Goal: Communication & Community: Answer question/provide support

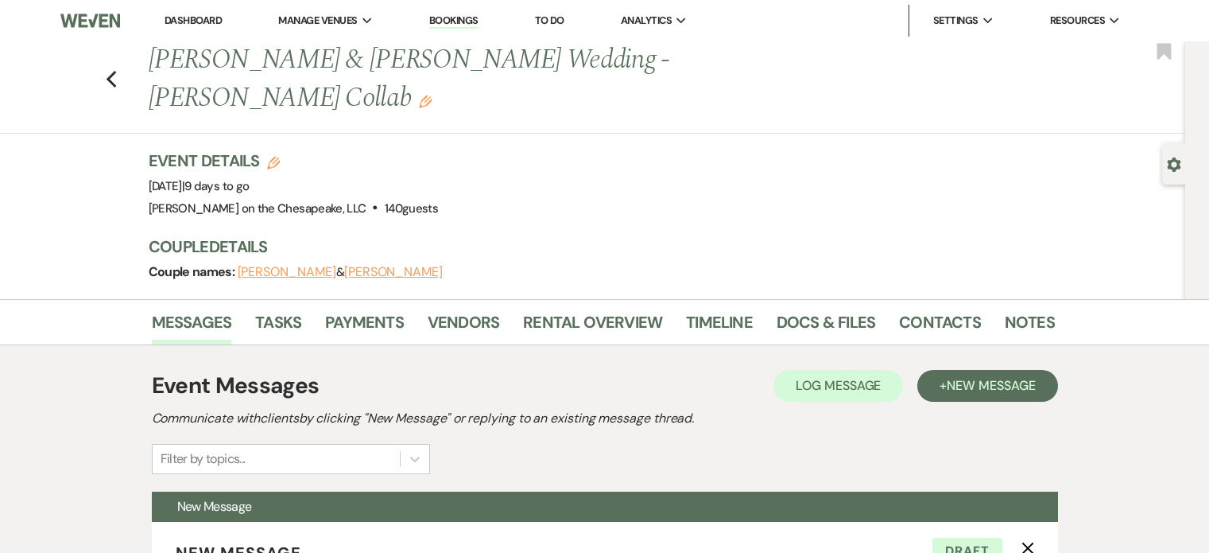
select select "3150"
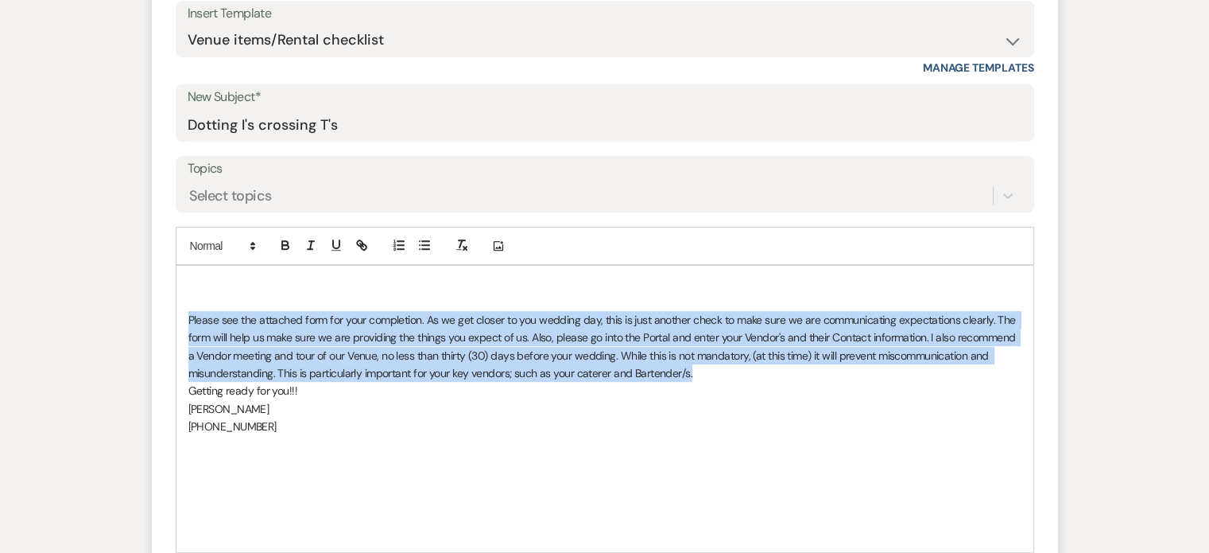
drag, startPoint x: 181, startPoint y: 316, endPoint x: 715, endPoint y: 374, distance: 536.5
click at [715, 374] on div "Please see the attached form for your completion. As we get closer to you weddi…" at bounding box center [604, 409] width 857 height 286
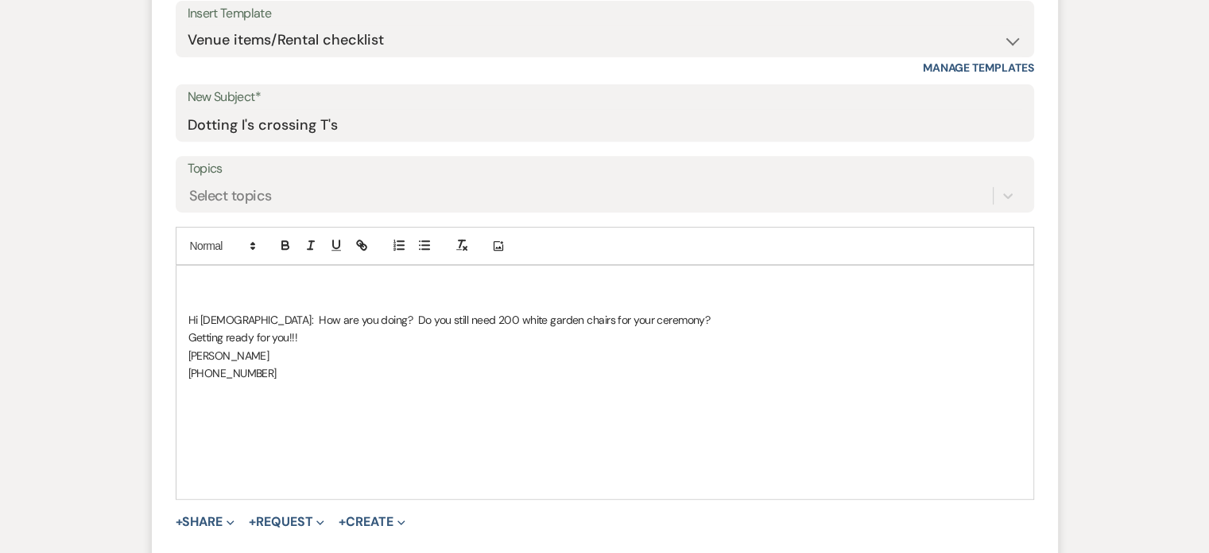
click at [655, 307] on p at bounding box center [604, 301] width 833 height 17
click at [639, 316] on p "Hi [DEMOGRAPHIC_DATA]: How are you doing? Do you still need 200 white garden ch…" at bounding box center [604, 319] width 833 height 17
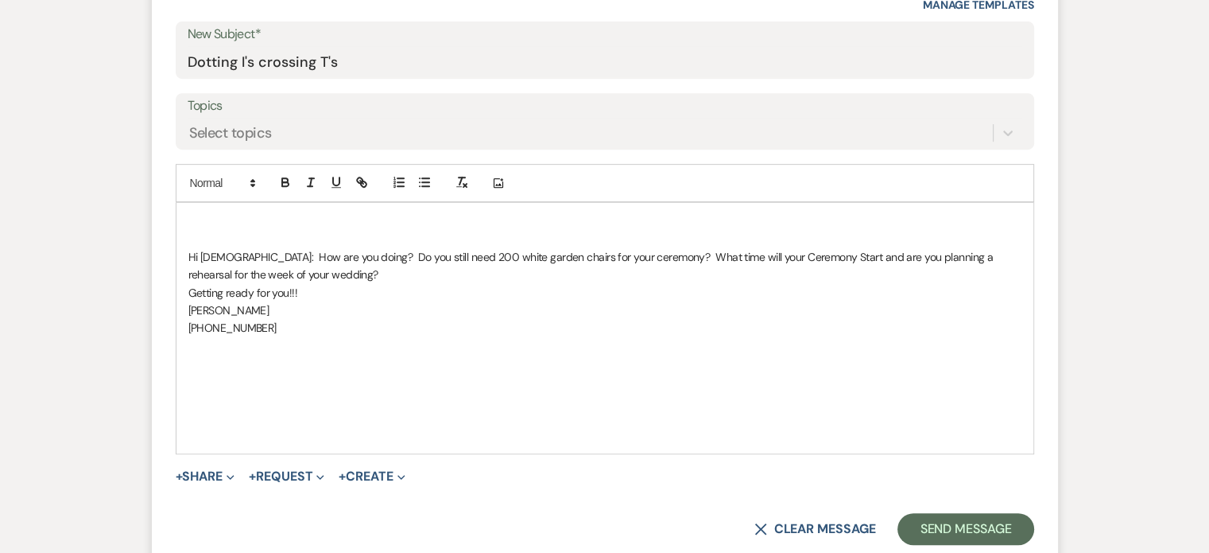
scroll to position [716, 0]
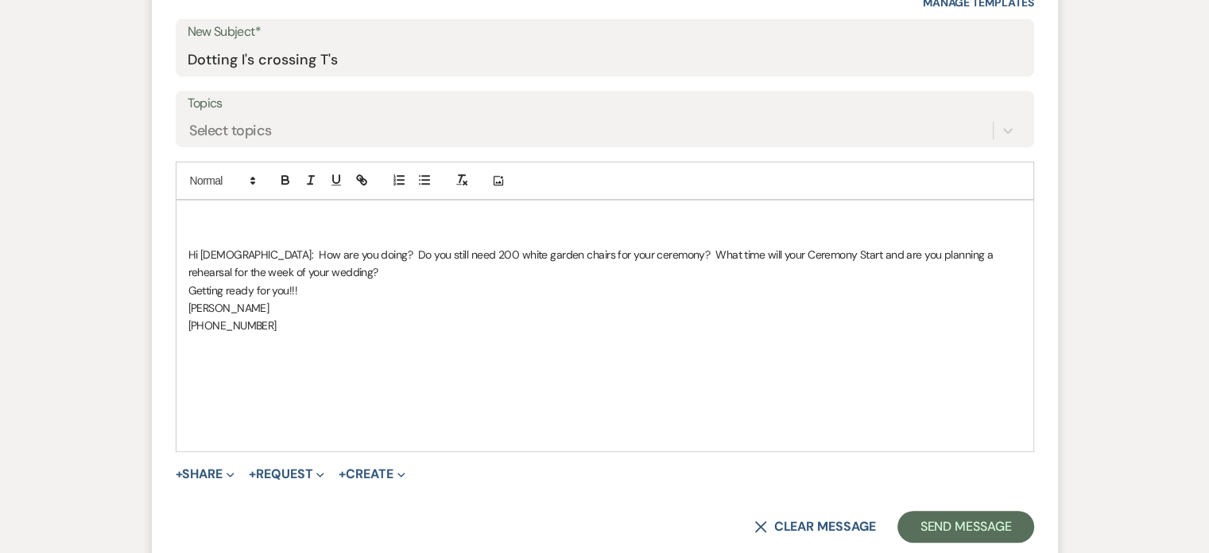
click at [630, 251] on p "Hi [DEMOGRAPHIC_DATA]: How are you doing? Do you still need 200 white garden ch…" at bounding box center [604, 264] width 833 height 36
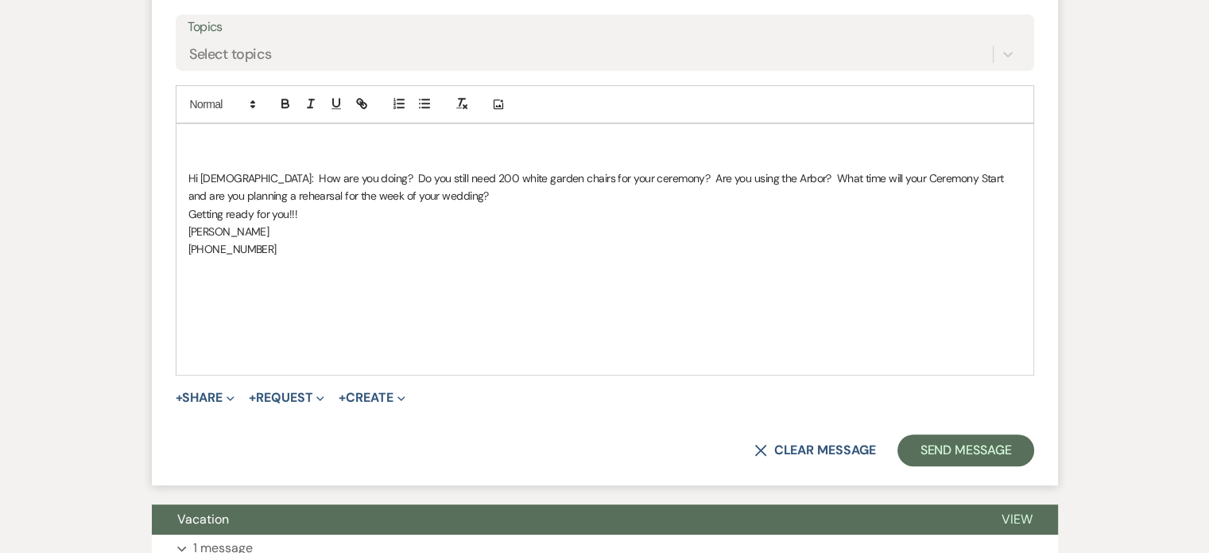
scroll to position [795, 0]
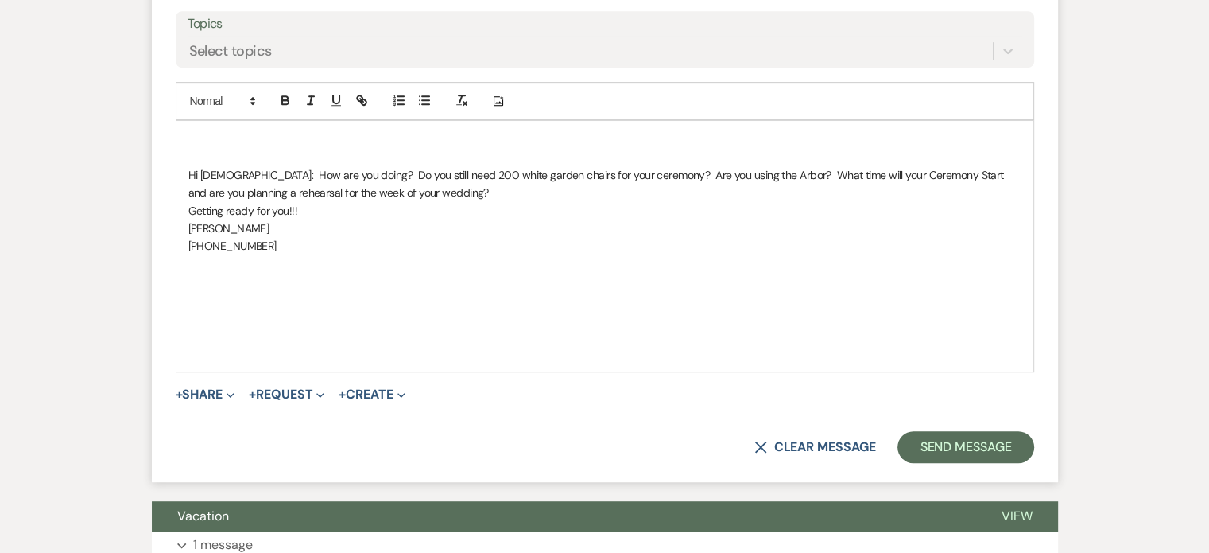
click at [402, 190] on p "Hi [DEMOGRAPHIC_DATA]: How are you doing? Do you still need 200 white garden ch…" at bounding box center [604, 184] width 833 height 36
click at [309, 207] on p "Getting ready for you!!!" at bounding box center [604, 210] width 833 height 17
click at [957, 443] on button "Send Message" at bounding box center [966, 447] width 136 height 32
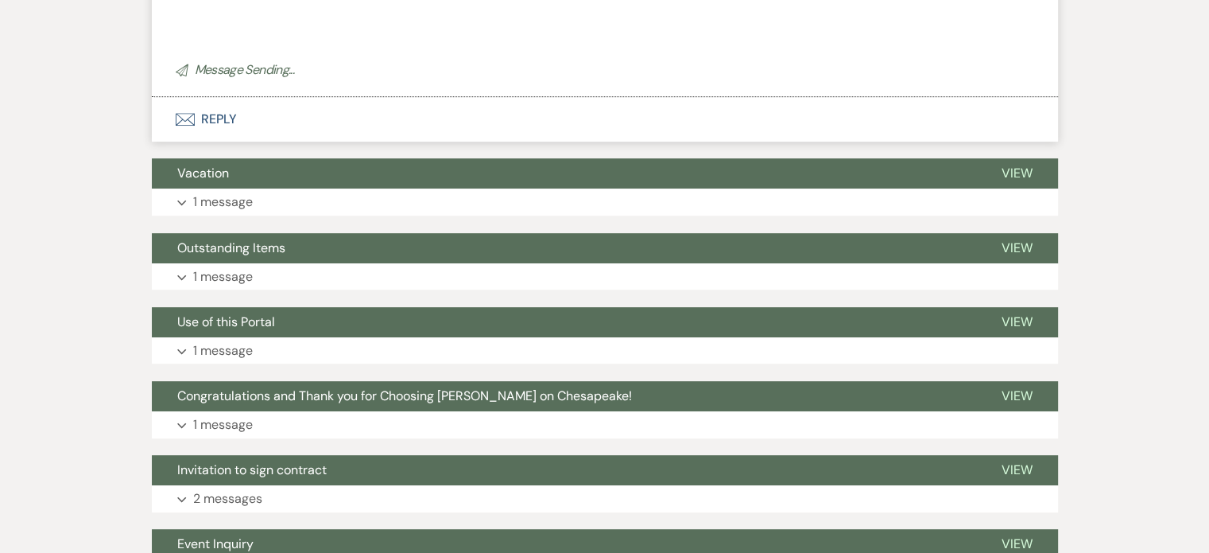
scroll to position [204, 0]
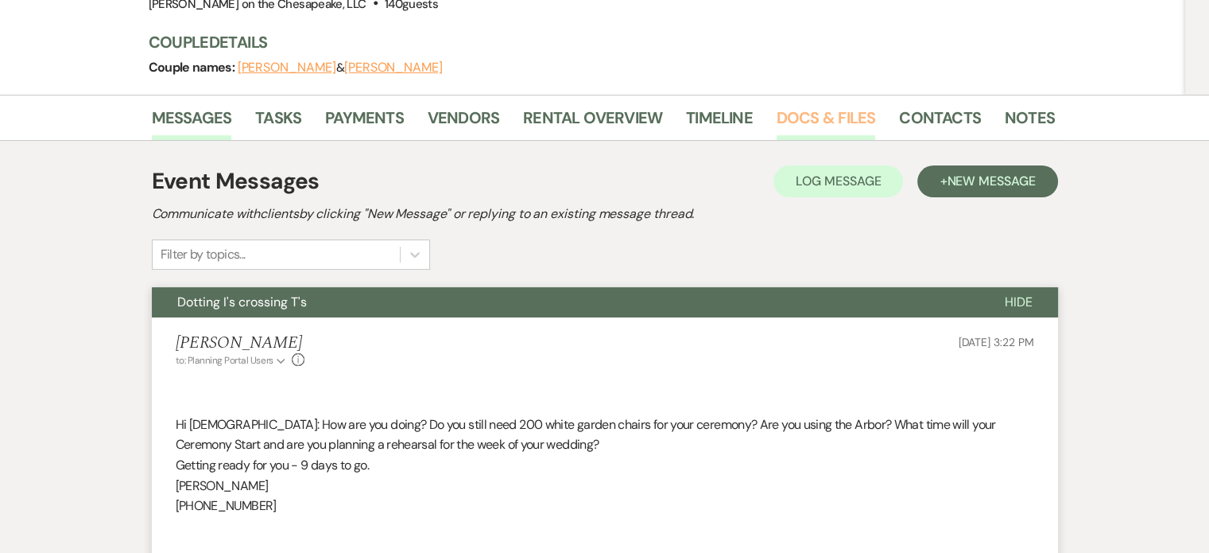
click at [814, 118] on link "Docs & Files" at bounding box center [826, 122] width 99 height 35
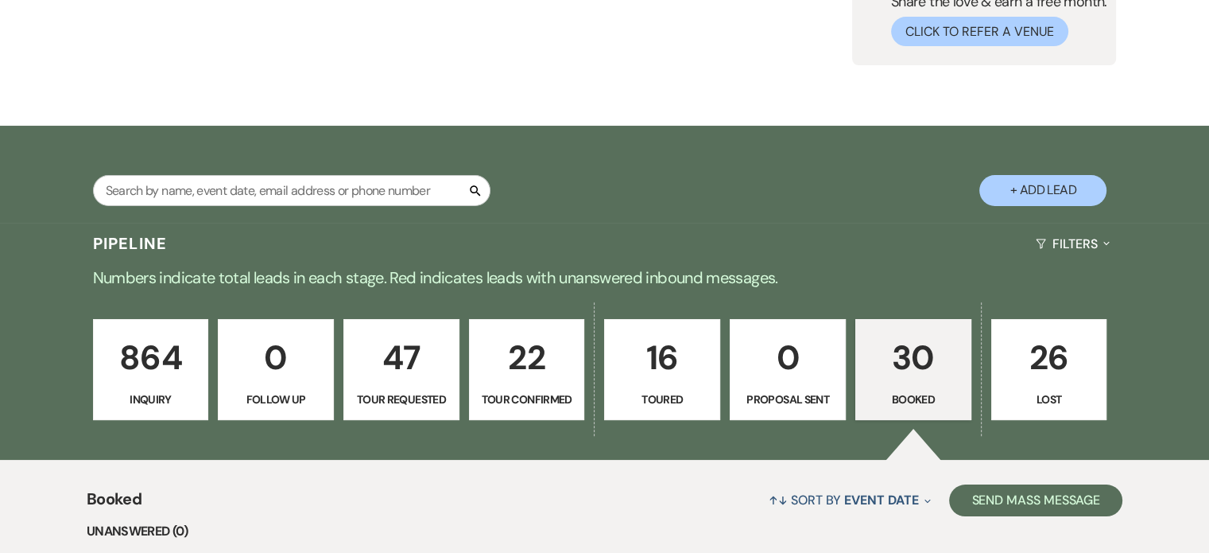
scroll to position [159, 0]
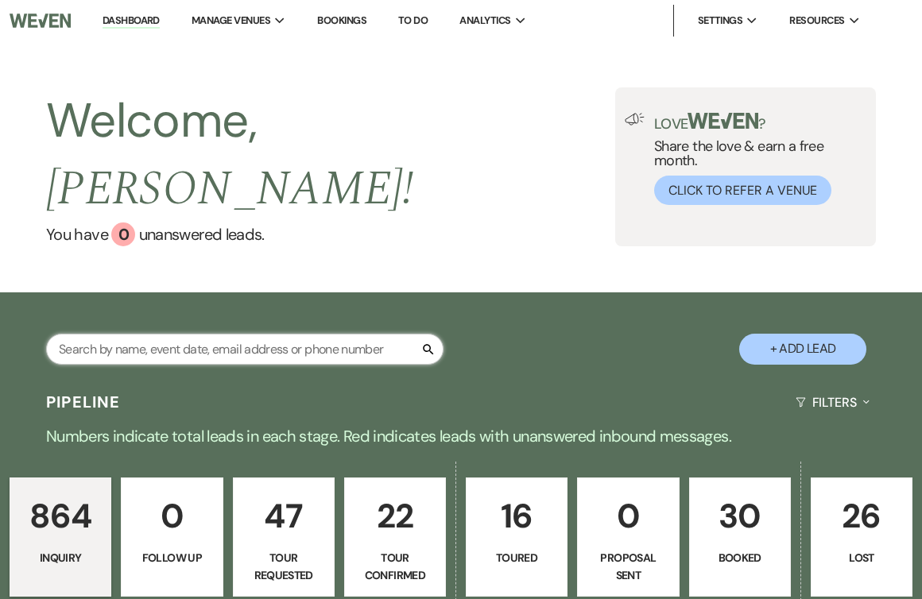
click at [91, 334] on input "text" at bounding box center [245, 349] width 398 height 31
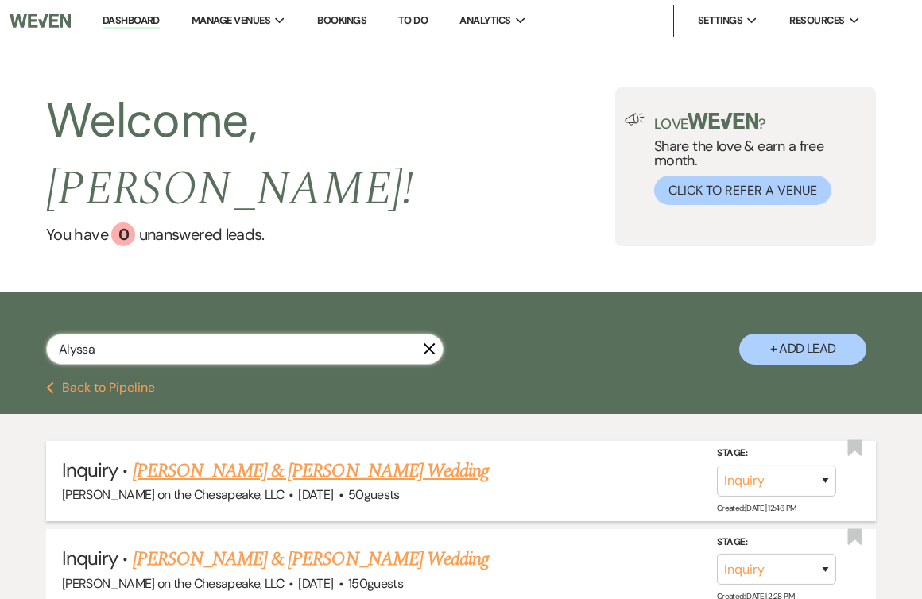
type input "Alyssa"
click at [251, 457] on link "[PERSON_NAME] & [PERSON_NAME] Wedding" at bounding box center [311, 471] width 356 height 29
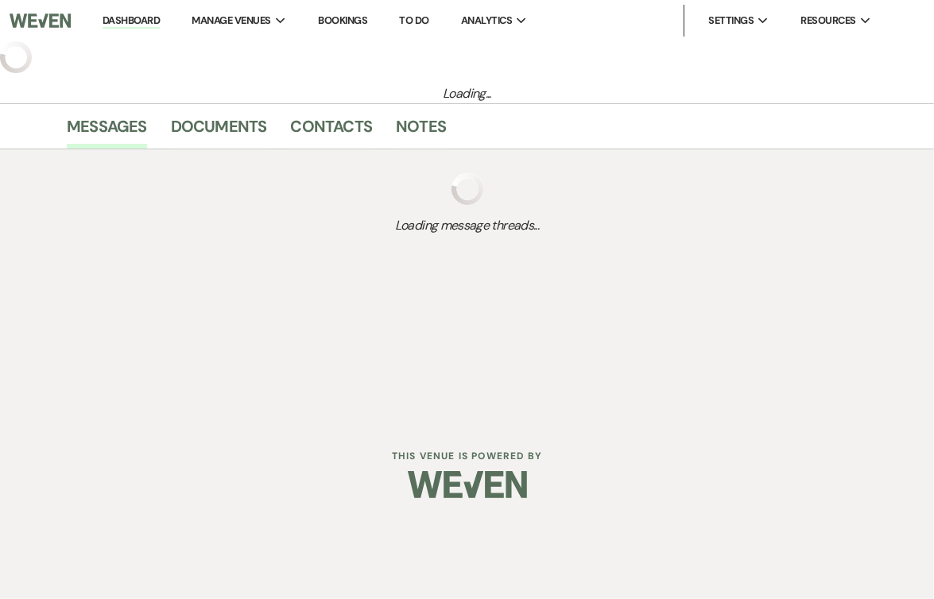
select select "5"
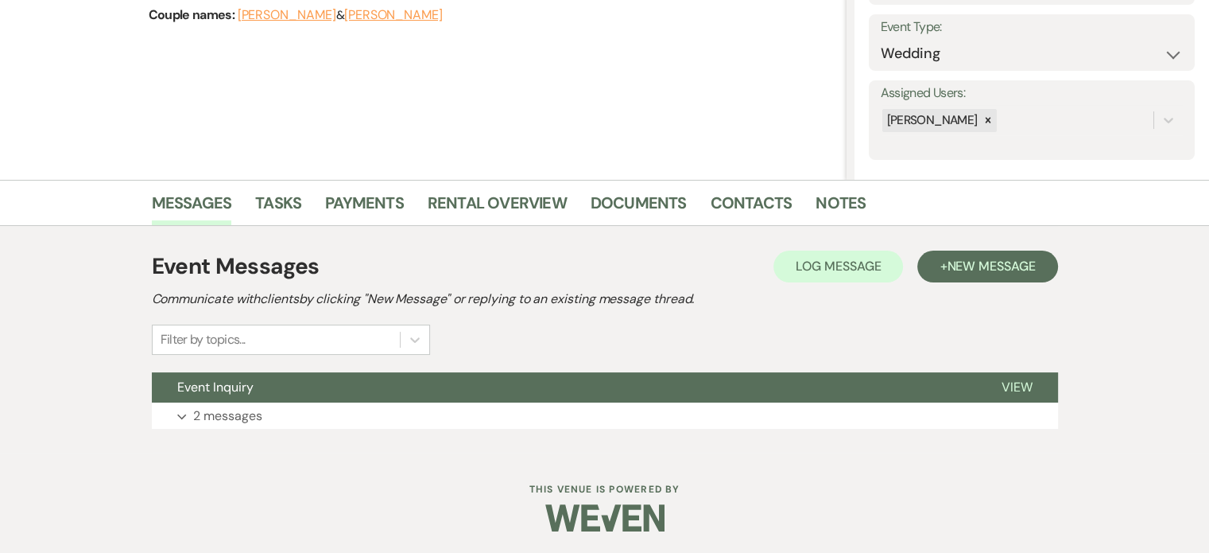
scroll to position [221, 0]
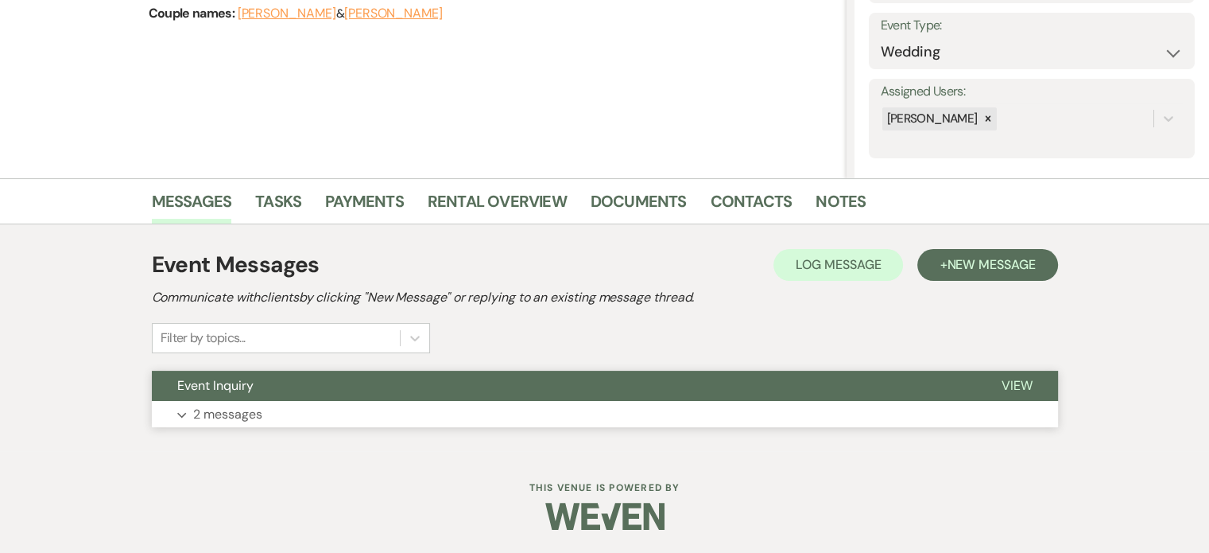
click at [921, 378] on span "View" at bounding box center [1017, 385] width 31 height 17
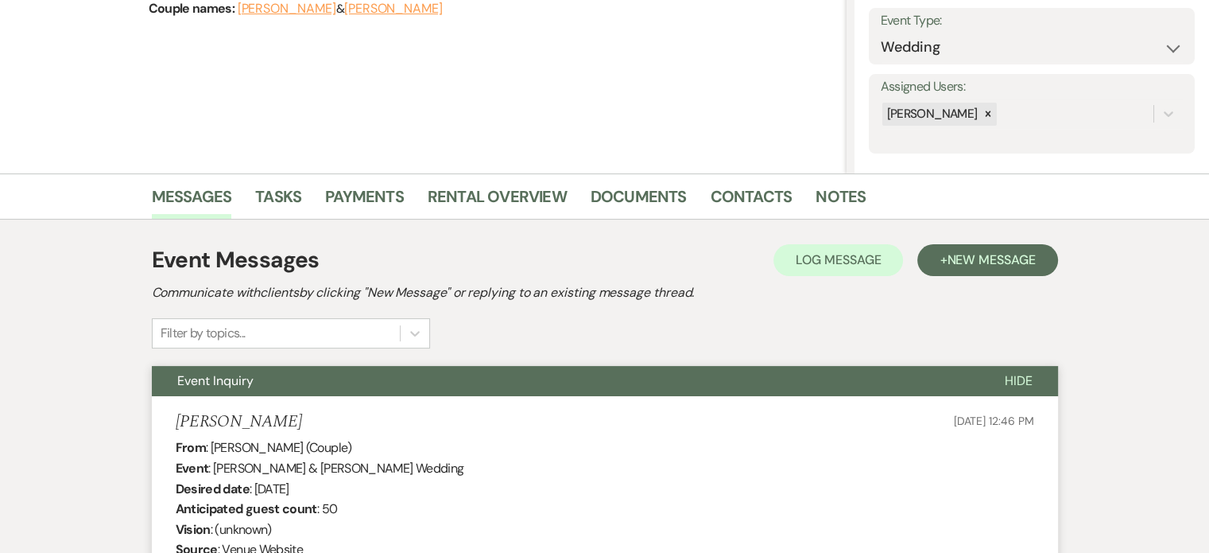
scroll to position [239, 0]
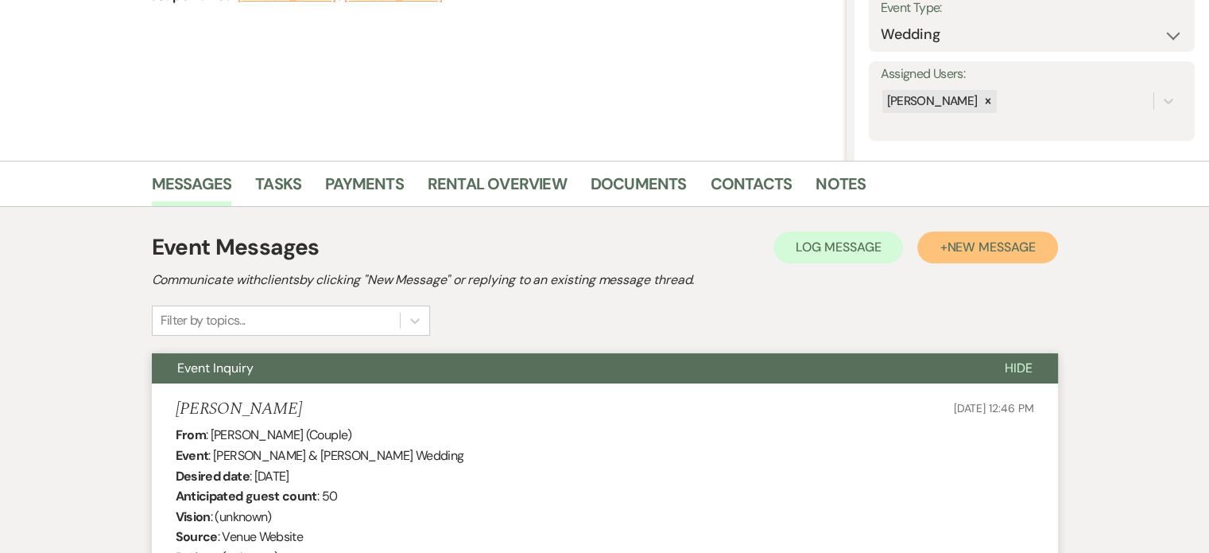
click at [921, 250] on span "New Message" at bounding box center [991, 247] width 88 height 17
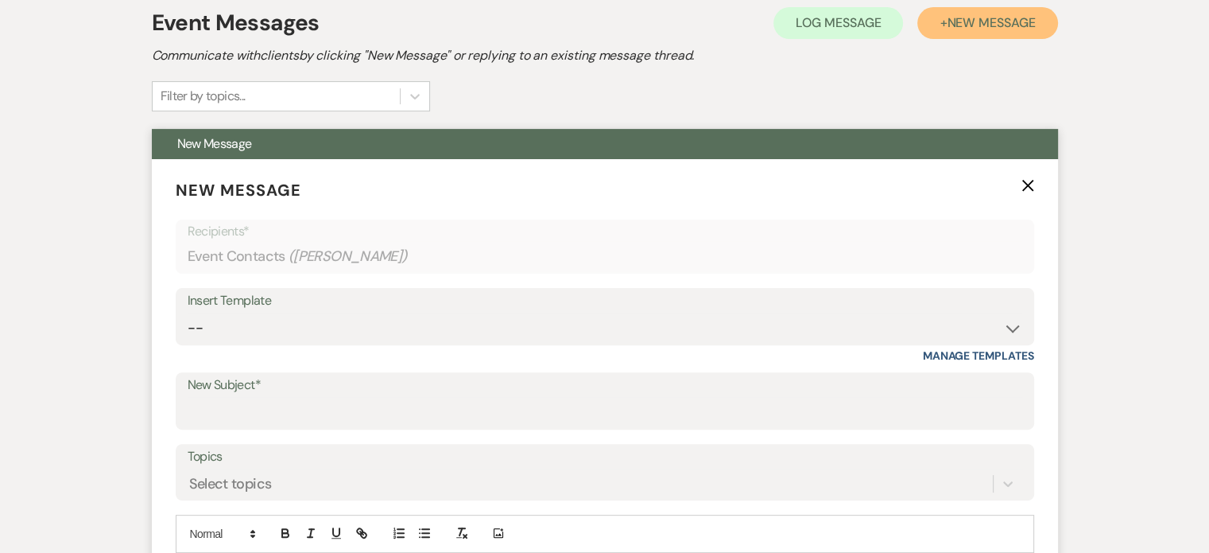
scroll to position [477, 0]
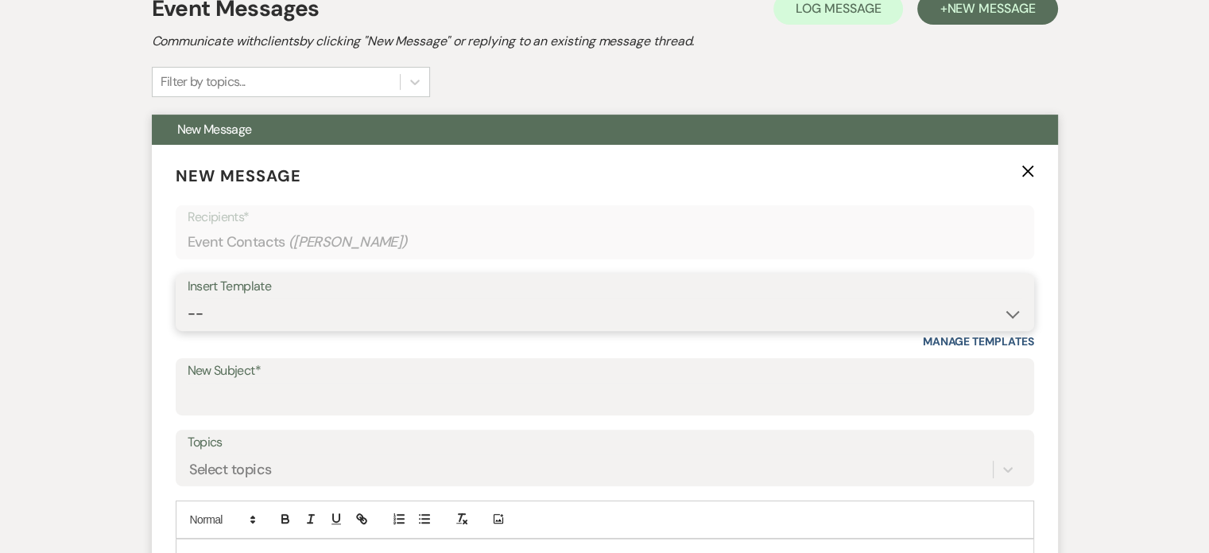
click at [921, 311] on select "-- Weven Planning Portal Introduction (Booked Events) Tour Request Response Fol…" at bounding box center [605, 313] width 835 height 31
select select "2764"
click at [188, 298] on select "-- Weven Planning Portal Introduction (Booked Events) Tour Request Response Fol…" at bounding box center [605, 313] width 835 height 31
type input "Invitation to tour"
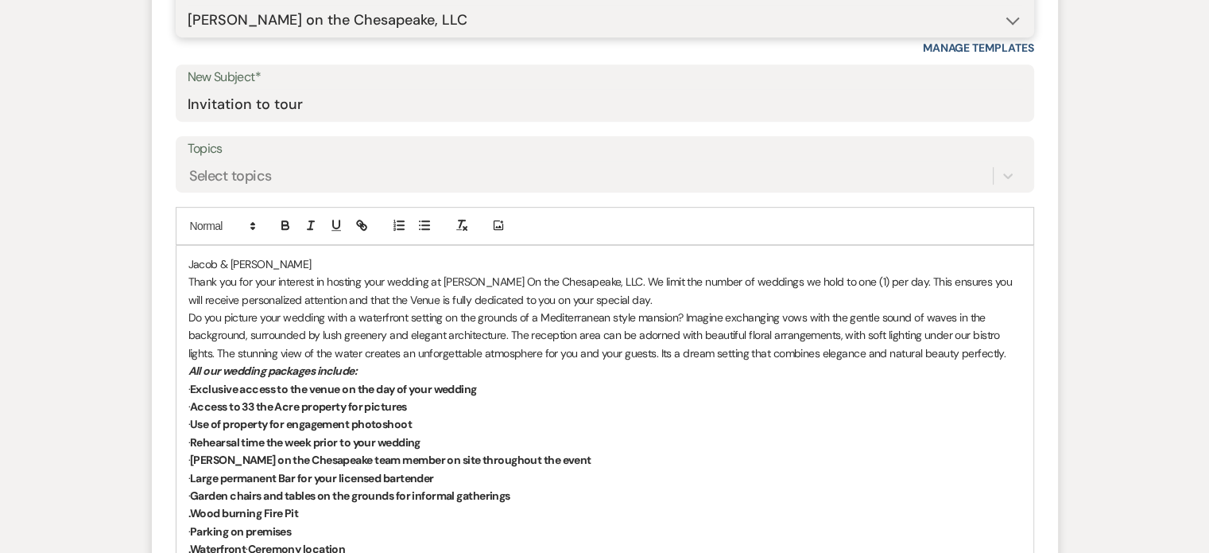
scroll to position [795, 0]
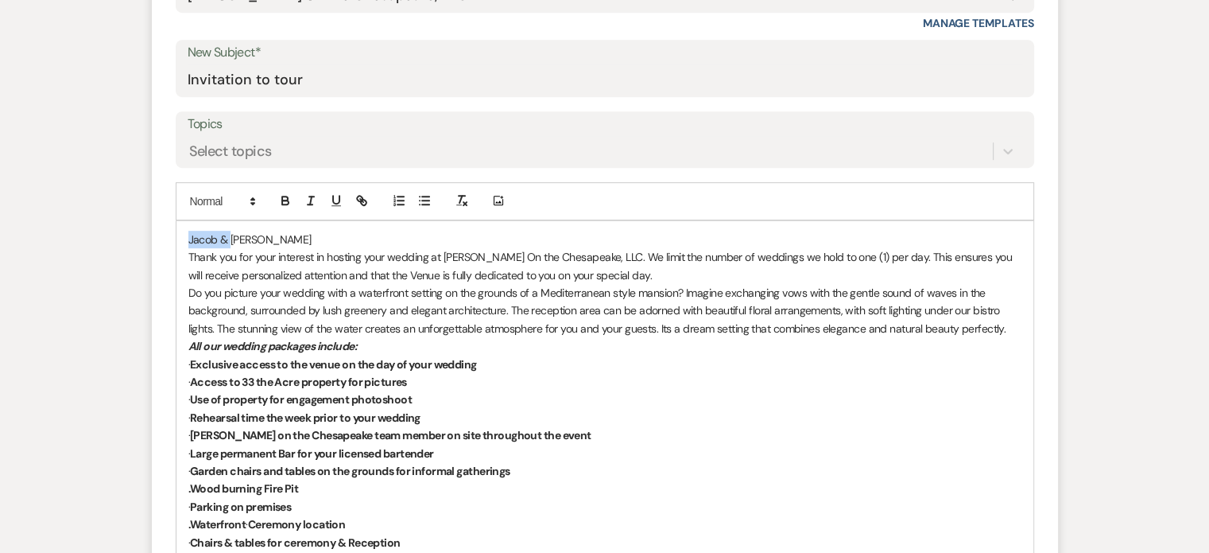
drag, startPoint x: 229, startPoint y: 235, endPoint x: 181, endPoint y: 235, distance: 47.7
click at [181, 235] on div "[PERSON_NAME] & [PERSON_NAME] Thank you for your interest in hosting your weddi…" at bounding box center [604, 506] width 857 height 571
drag, startPoint x: 253, startPoint y: 234, endPoint x: 215, endPoint y: 241, distance: 38.8
click at [215, 241] on p "Hello [PERSON_NAME] & [PERSON_NAME]" at bounding box center [604, 239] width 833 height 17
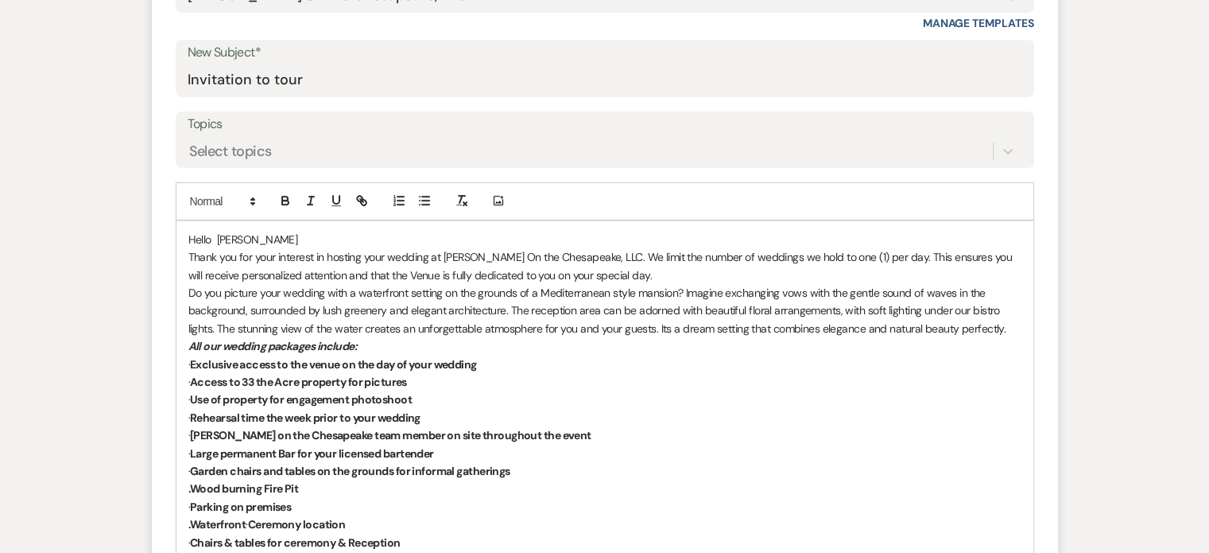
click at [253, 237] on p "Hello [PERSON_NAME]" at bounding box center [604, 239] width 833 height 17
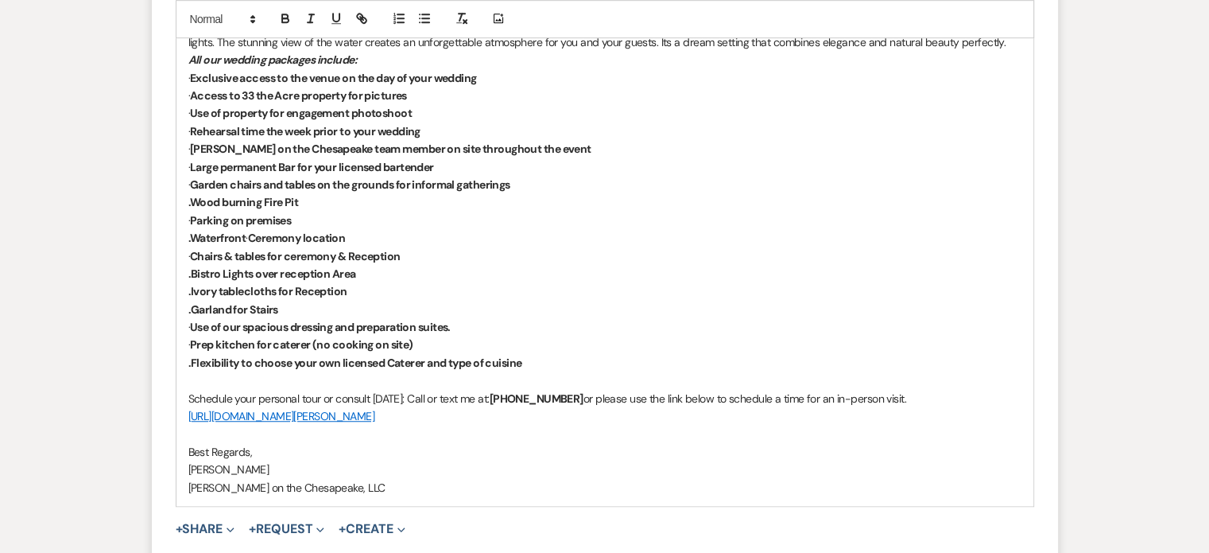
scroll to position [1272, 0]
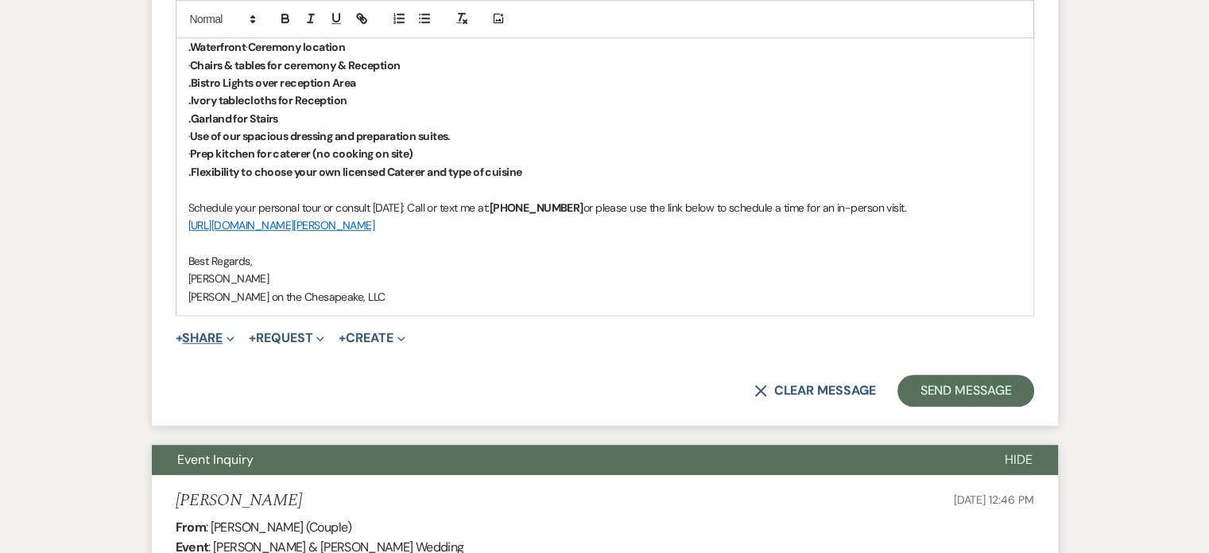
click at [210, 339] on button "+ Share Expand" at bounding box center [206, 338] width 60 height 13
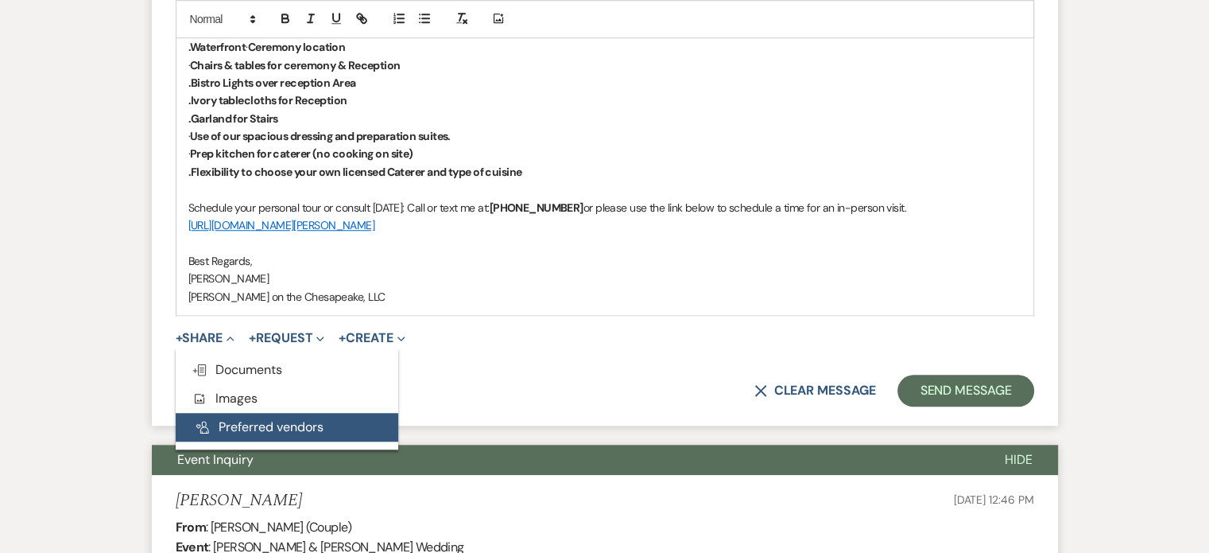
click at [291, 429] on button "Pref Vendors Preferred vendors" at bounding box center [287, 427] width 223 height 29
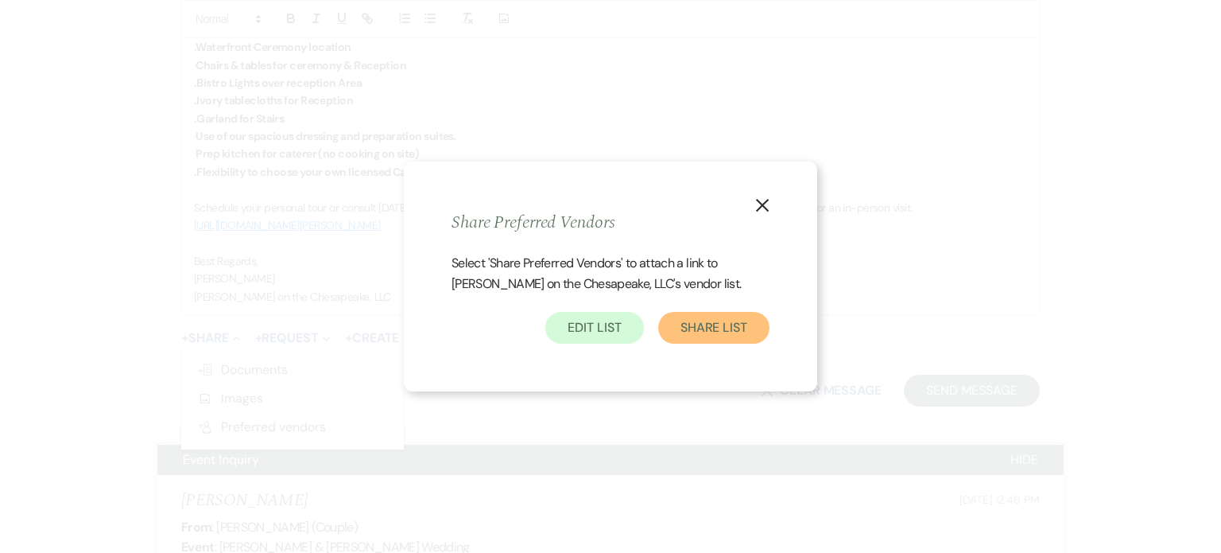
click at [723, 335] on button "Share List" at bounding box center [713, 328] width 111 height 32
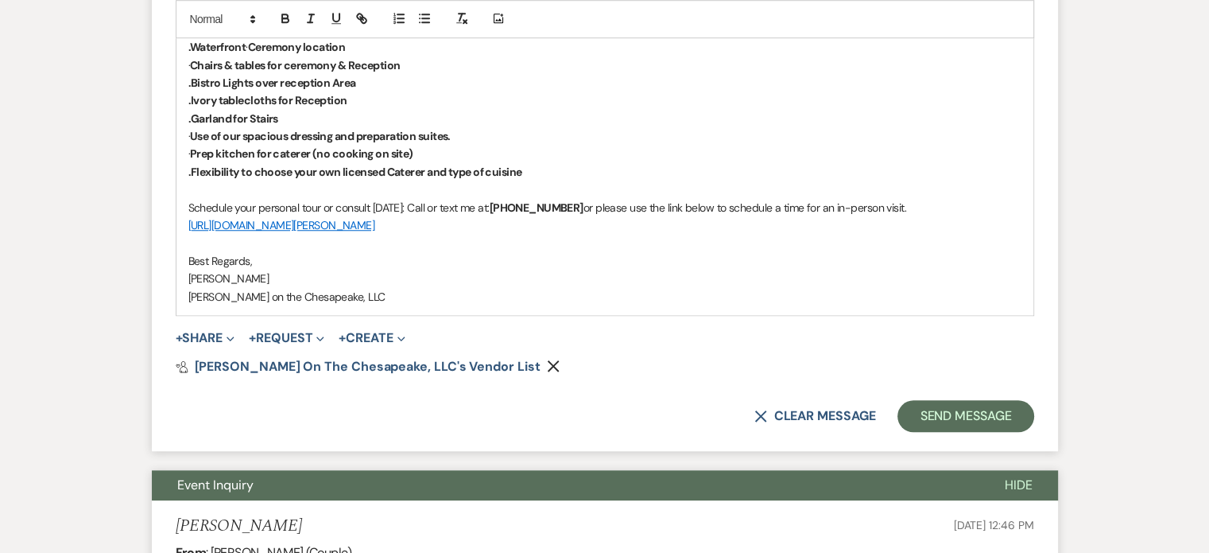
drag, startPoint x: 324, startPoint y: 208, endPoint x: 902, endPoint y: 206, distance: 578.0
click at [902, 206] on p "Schedule your personal tour or consult [DATE]: Call or text me at: [PHONE_NUMBE…" at bounding box center [604, 207] width 833 height 17
click at [522, 165] on strong ".Flexibility to choose your own licensed Caterer and type of cuisine" at bounding box center [355, 172] width 334 height 14
click at [522, 170] on strong ".Flexibility to choose your own licensed Caterer and type of cuisine" at bounding box center [355, 172] width 334 height 14
click at [189, 190] on p at bounding box center [604, 188] width 833 height 17
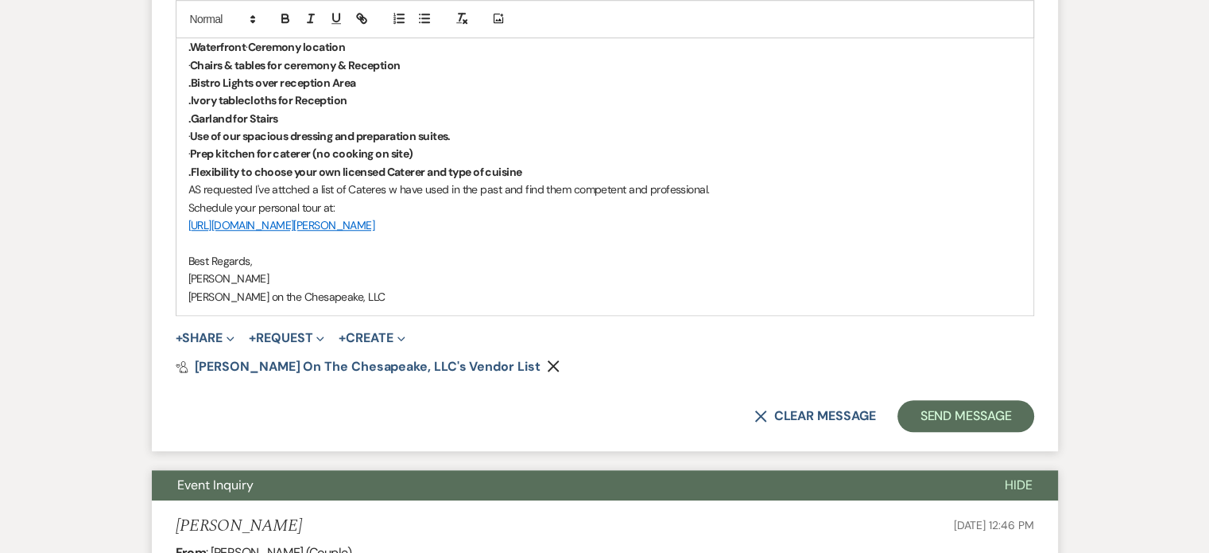
click at [199, 186] on p "AS requested I've attched a list of Cateres w have used in the past and find th…" at bounding box center [604, 188] width 833 height 17
drag, startPoint x: 576, startPoint y: 187, endPoint x: 510, endPoint y: 187, distance: 65.2
click at [510, 187] on p "As requested I've attached a list of Caterers w have used in the past and find …" at bounding box center [604, 188] width 833 height 17
click at [571, 188] on p "As requested I've attached a list of Caterers w have used in the past who we an…" at bounding box center [604, 188] width 833 height 17
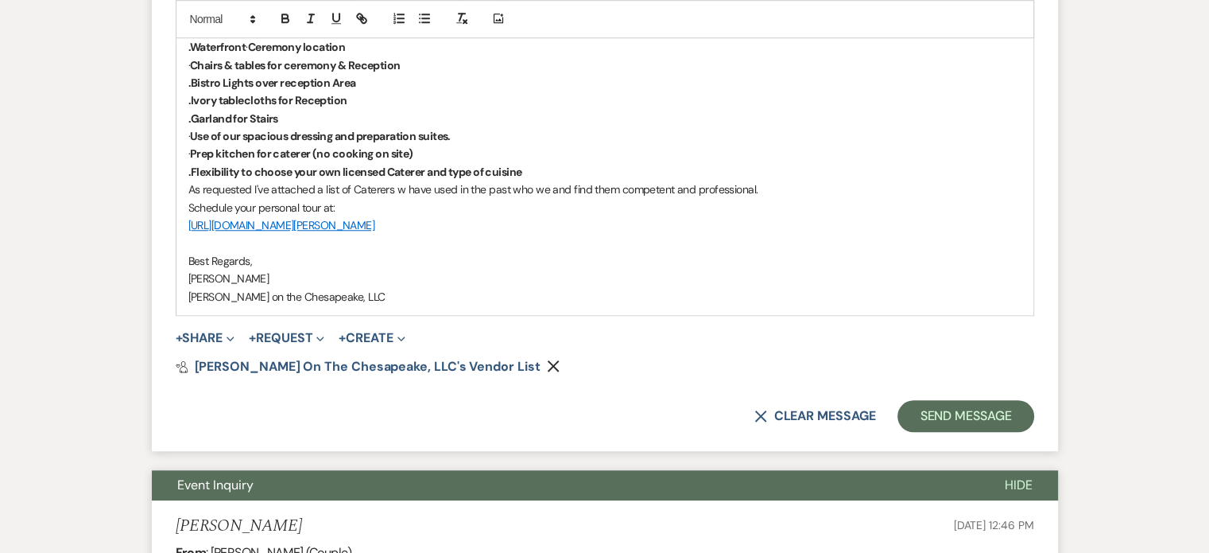
drag, startPoint x: 568, startPoint y: 187, endPoint x: 547, endPoint y: 192, distance: 22.2
click at [547, 192] on p "As requested I've attached a list of Caterers w have used in the past who we an…" at bounding box center [604, 188] width 833 height 17
drag, startPoint x: 566, startPoint y: 187, endPoint x: 545, endPoint y: 190, distance: 20.9
click at [545, 190] on p "As requested I've attached a list of Caterers w have used in the past who we an…" at bounding box center [604, 188] width 833 height 17
drag, startPoint x: 753, startPoint y: 184, endPoint x: 549, endPoint y: 196, distance: 203.8
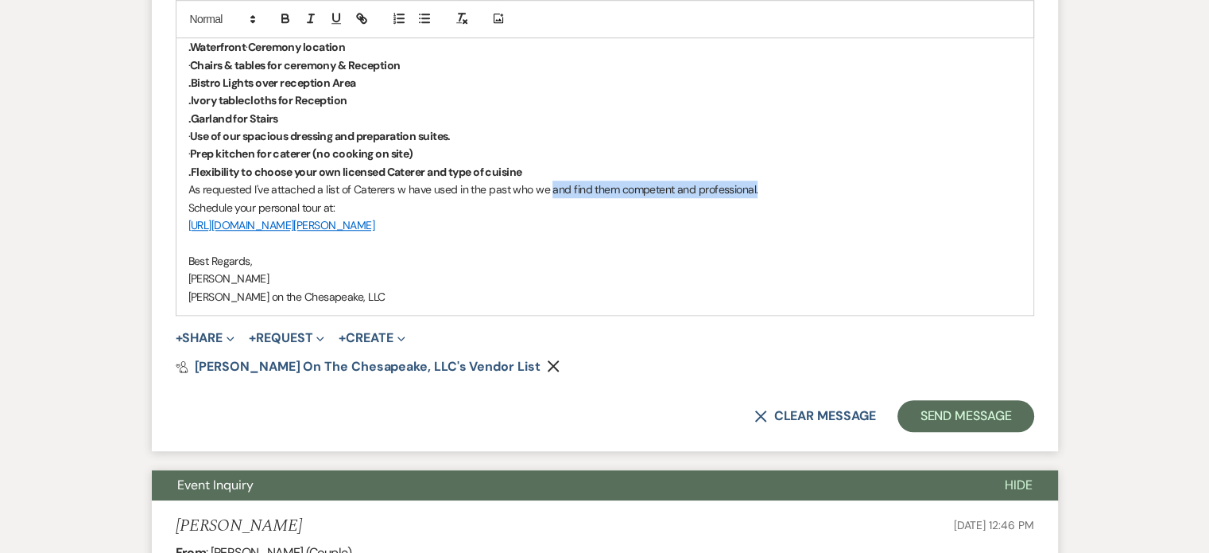
click at [549, 196] on p "As requested I've attached a list of Caterers w have used in the past who we an…" at bounding box center [604, 188] width 833 height 17
click at [549, 196] on p "As requested I've attached a list of Caterers we" at bounding box center [604, 188] width 833 height 17
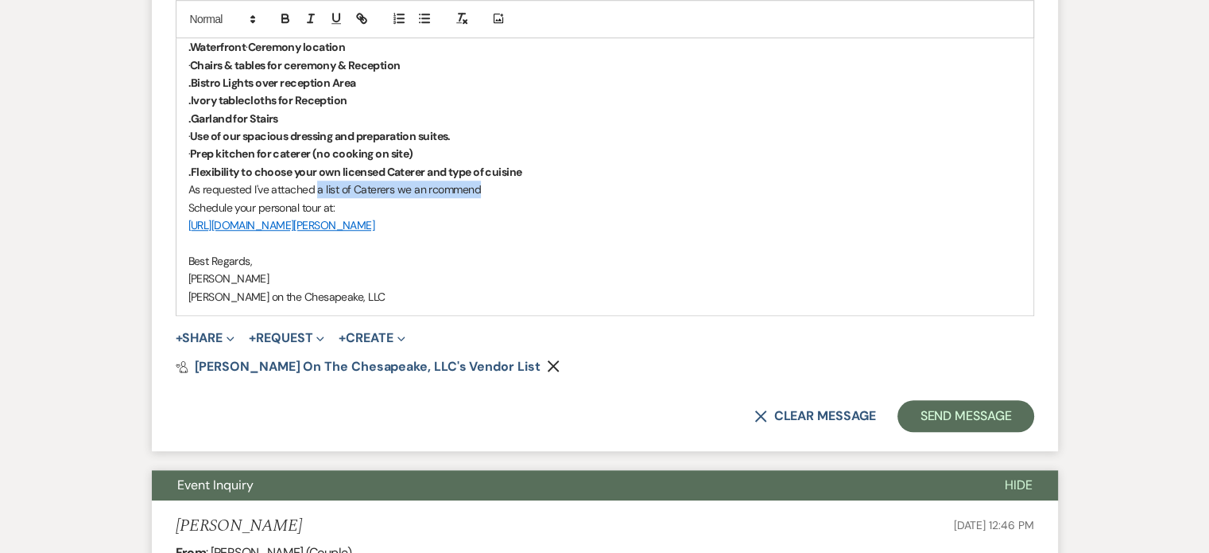
drag, startPoint x: 483, startPoint y: 190, endPoint x: 317, endPoint y: 190, distance: 166.2
click at [317, 190] on p "As requested I've attached a list of Caterers we an rcommend" at bounding box center [604, 188] width 833 height 17
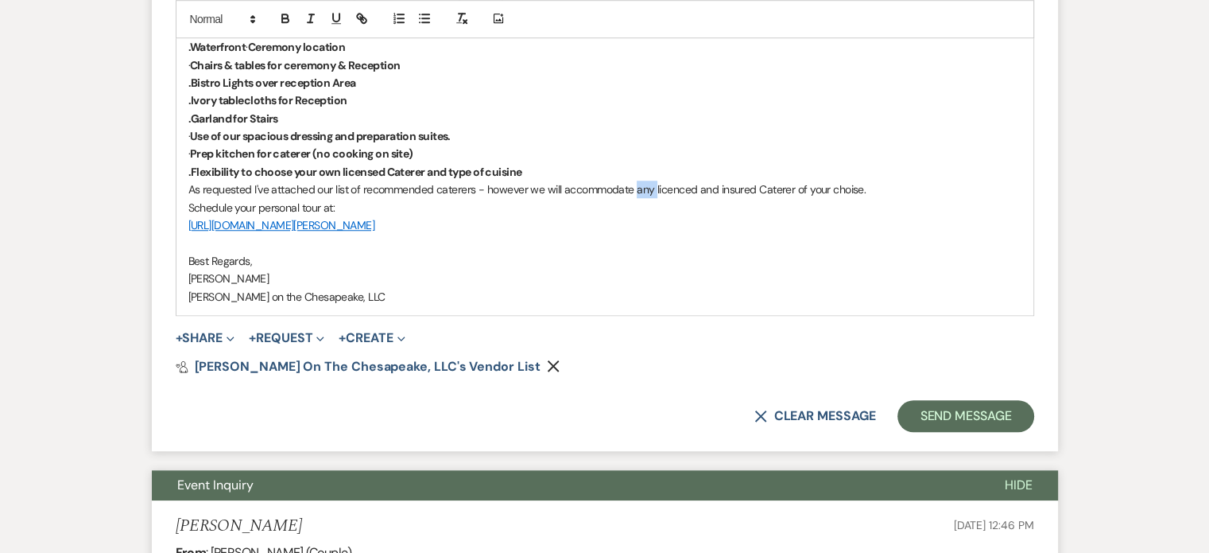
drag, startPoint x: 653, startPoint y: 184, endPoint x: 634, endPoint y: 186, distance: 19.9
click at [634, 186] on p "As requested I've attached our list of recommended caterers - however we will a…" at bounding box center [604, 188] width 833 height 17
click at [896, 200] on p "Schedule your personal tour at:" at bounding box center [604, 207] width 833 height 17
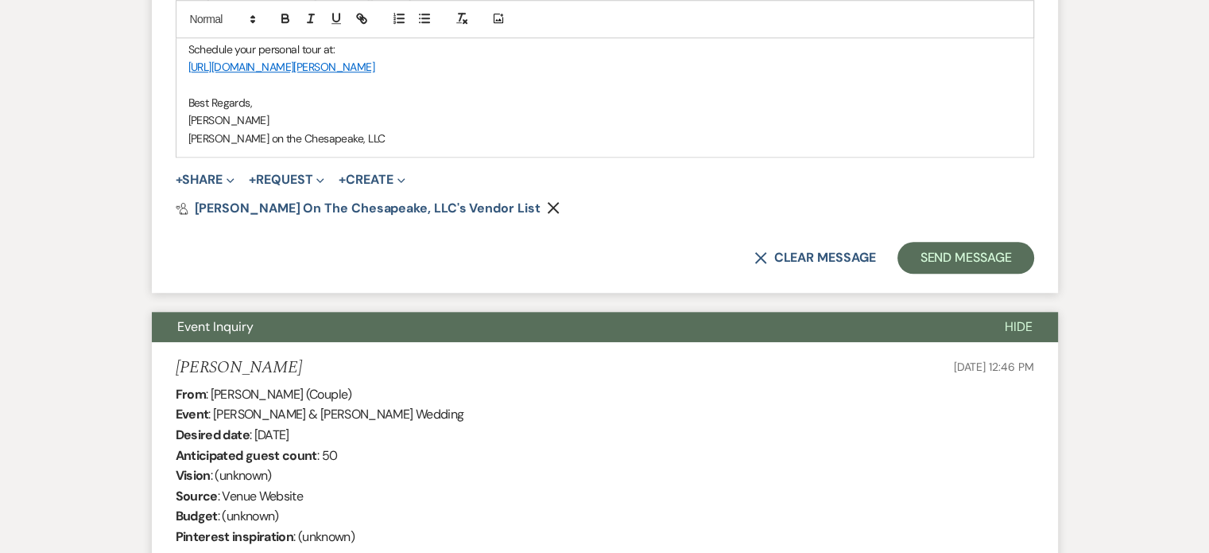
scroll to position [1431, 0]
click at [921, 260] on button "Send Message" at bounding box center [966, 257] width 136 height 32
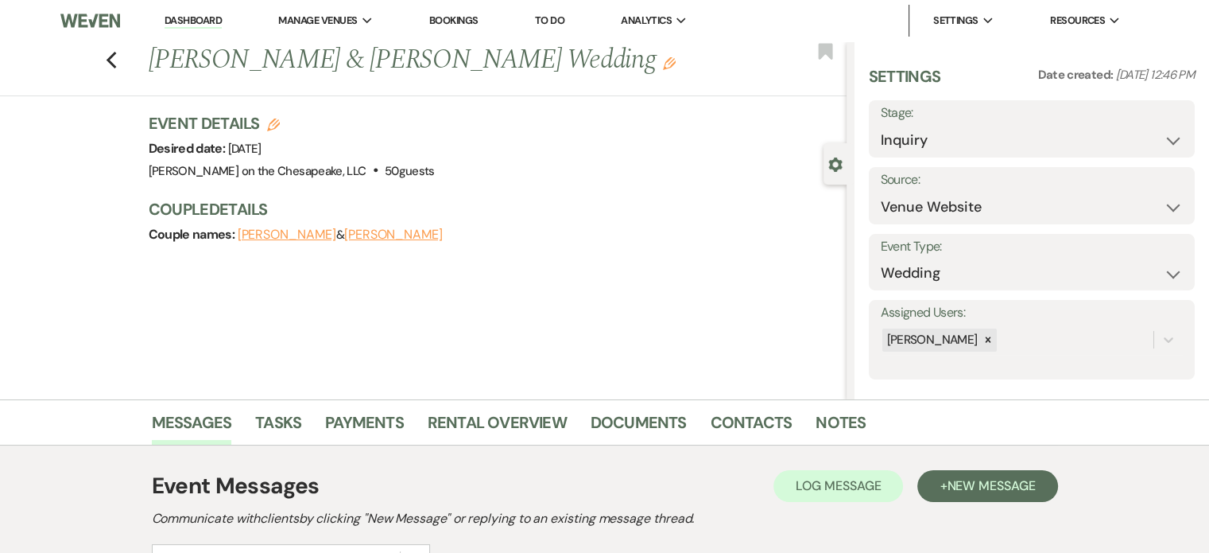
scroll to position [0, 0]
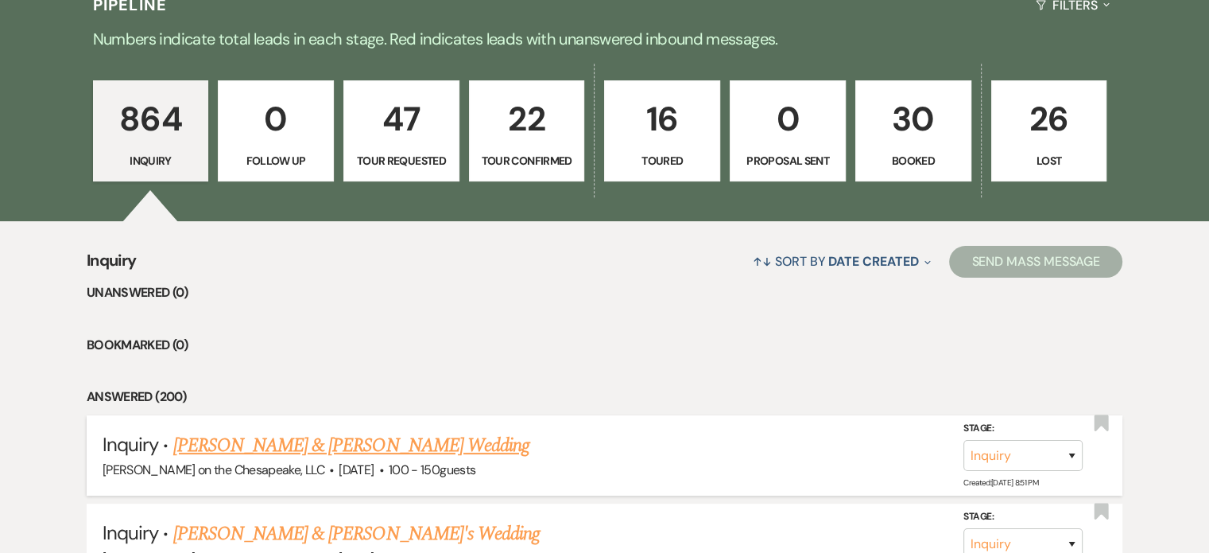
click at [417, 449] on link "Austin Dugas & Chloe Cooke's Wedding" at bounding box center [351, 445] width 356 height 29
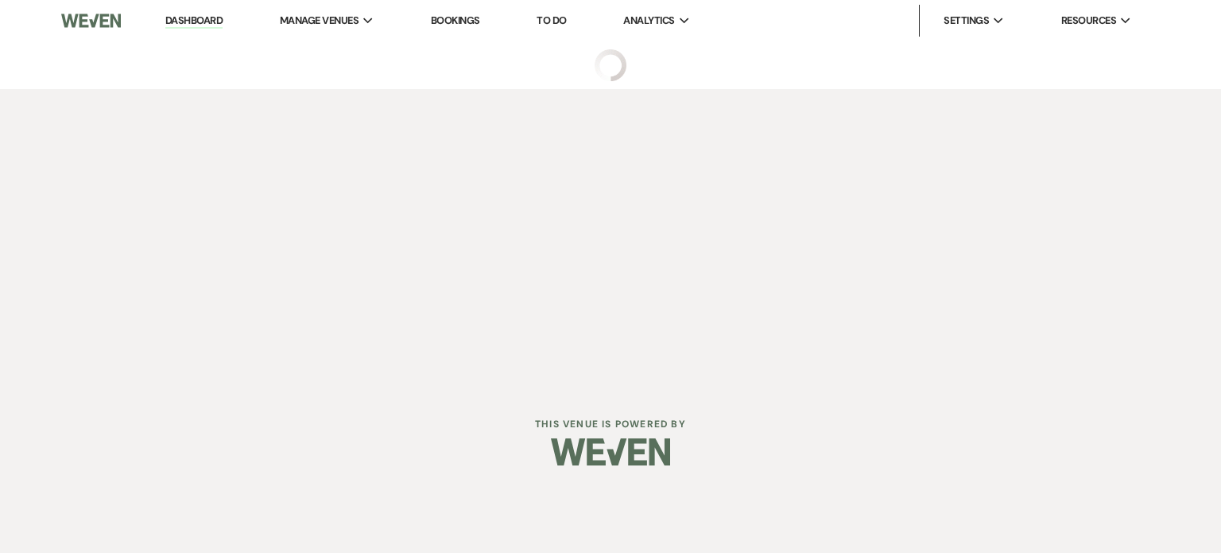
select select "5"
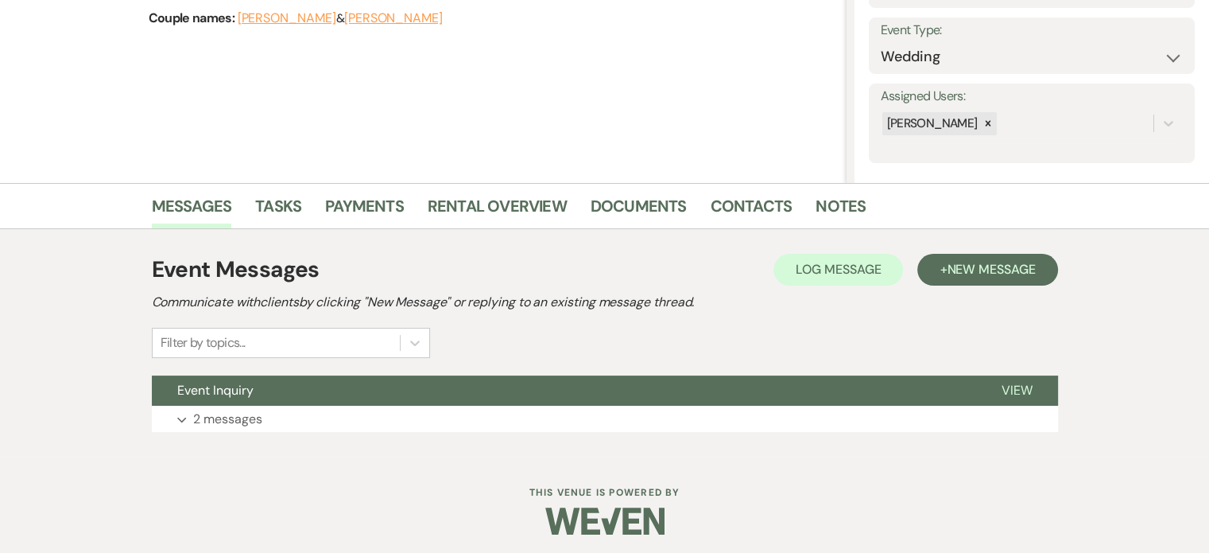
scroll to position [221, 0]
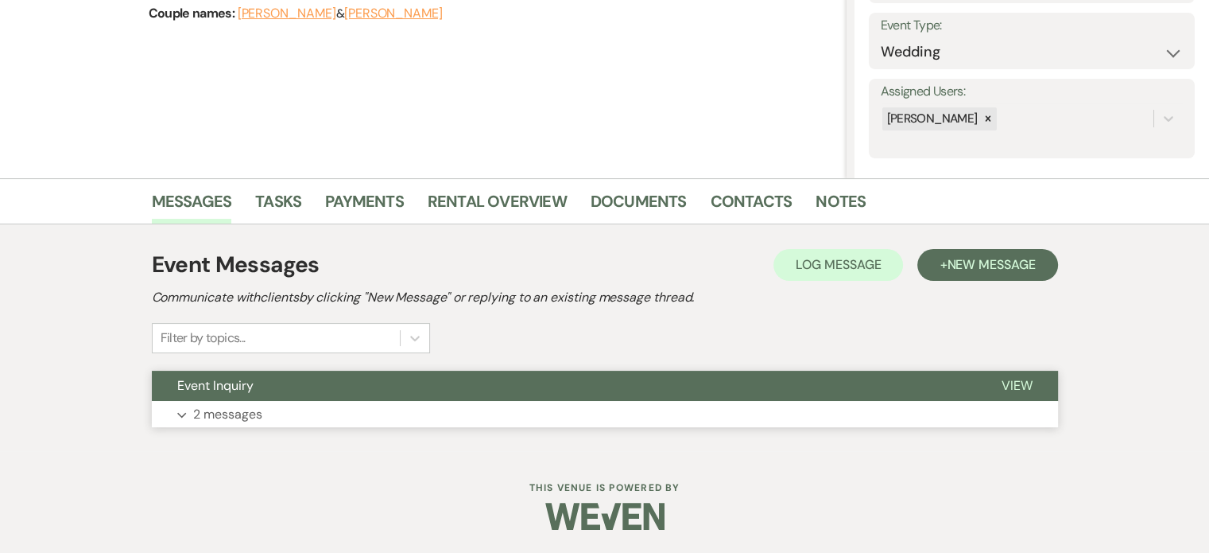
click at [227, 414] on p "2 messages" at bounding box center [227, 414] width 69 height 21
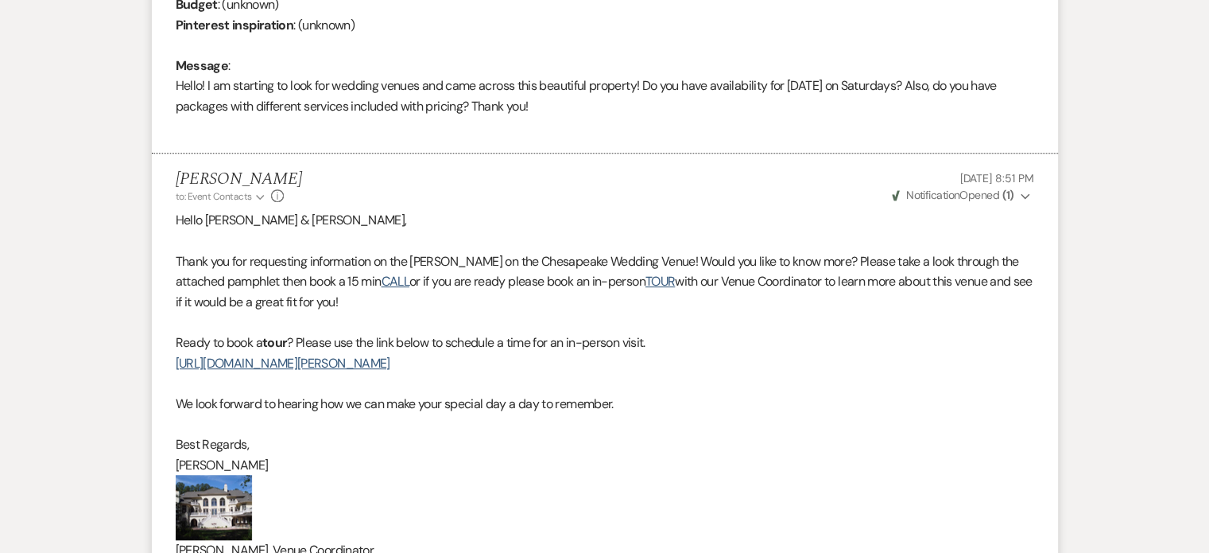
scroll to position [857, 0]
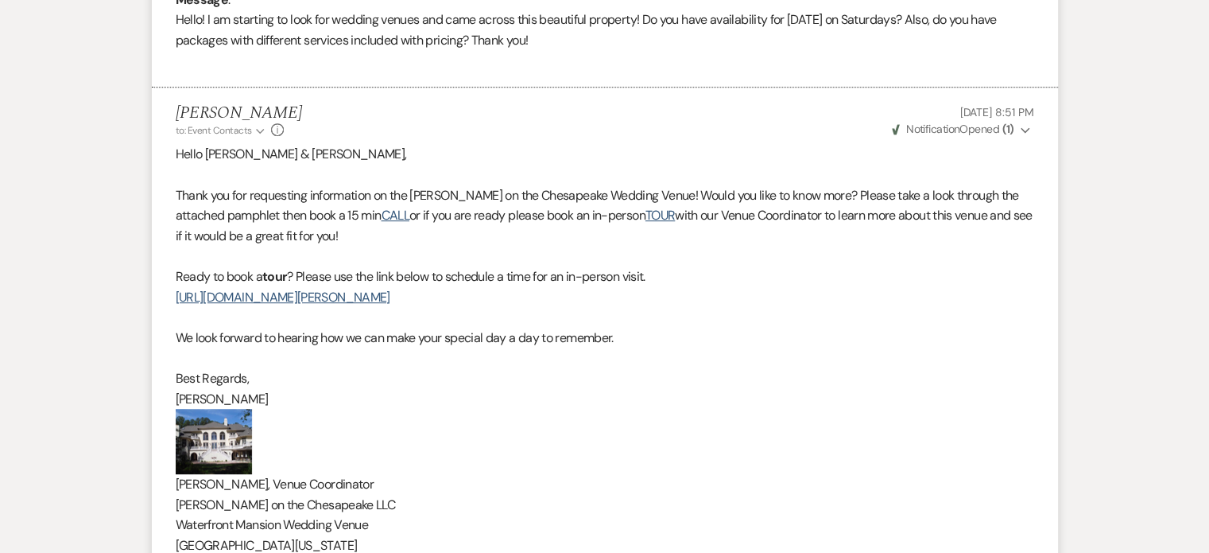
drag, startPoint x: 653, startPoint y: 301, endPoint x: 161, endPoint y: 299, distance: 491.3
click at [161, 299] on li "Lorna Taylor to: Event Contacts Expand Info Aug 11, 2025, 8:51 PM Weven Check N…" at bounding box center [605, 389] width 906 height 604
copy link "https://calendly.com/dawnonthechesapeakeweddings/dawn-on-the-chesapeake-tour"
